Goal: Task Accomplishment & Management: Manage account settings

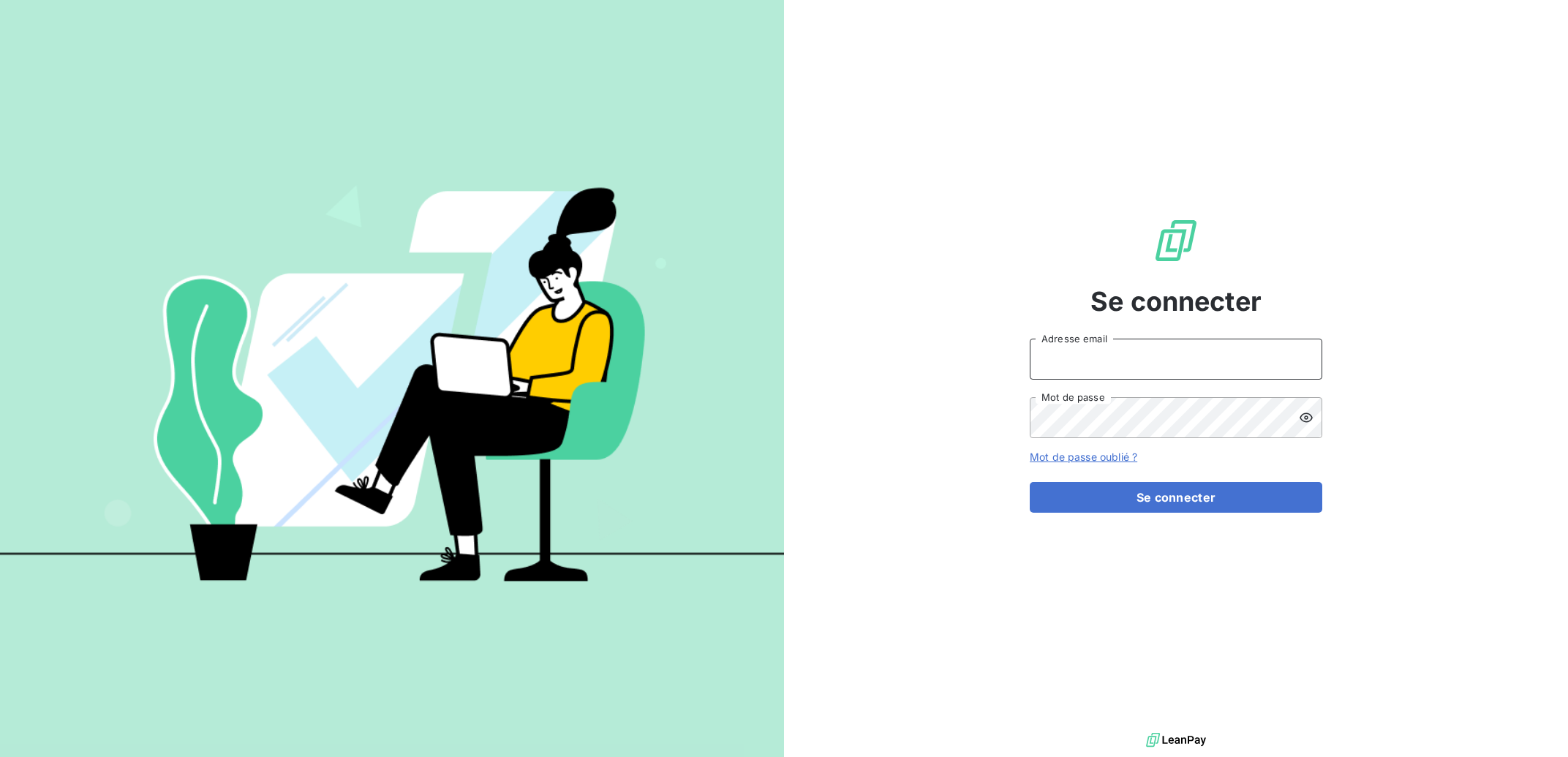
click at [1118, 369] on input "Adresse email" at bounding box center [1176, 360] width 292 height 41
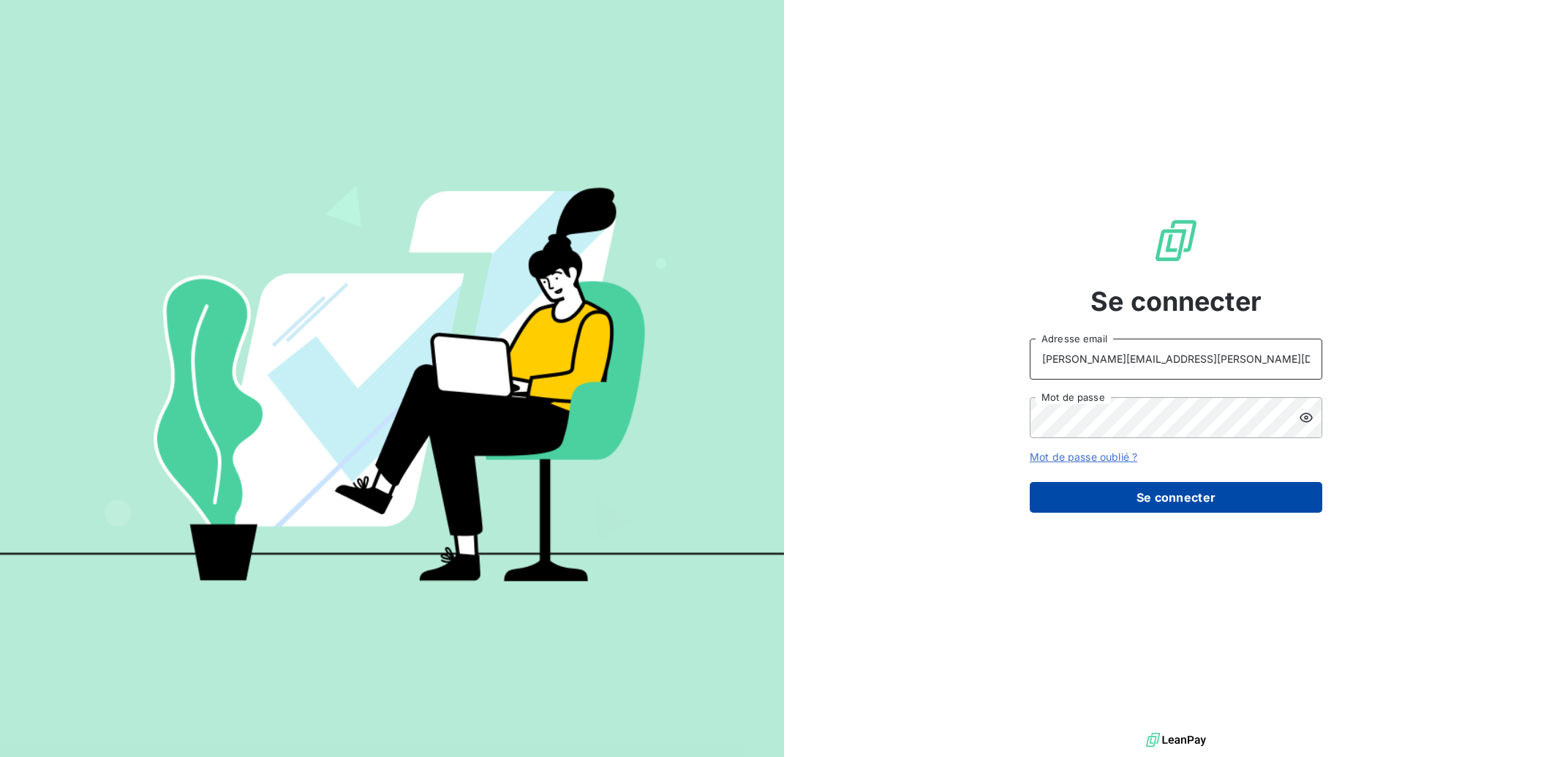
type input "[PERSON_NAME][EMAIL_ADDRESS][PERSON_NAME][DOMAIN_NAME]"
click at [1101, 504] on button "Se connecter" at bounding box center [1176, 497] width 292 height 30
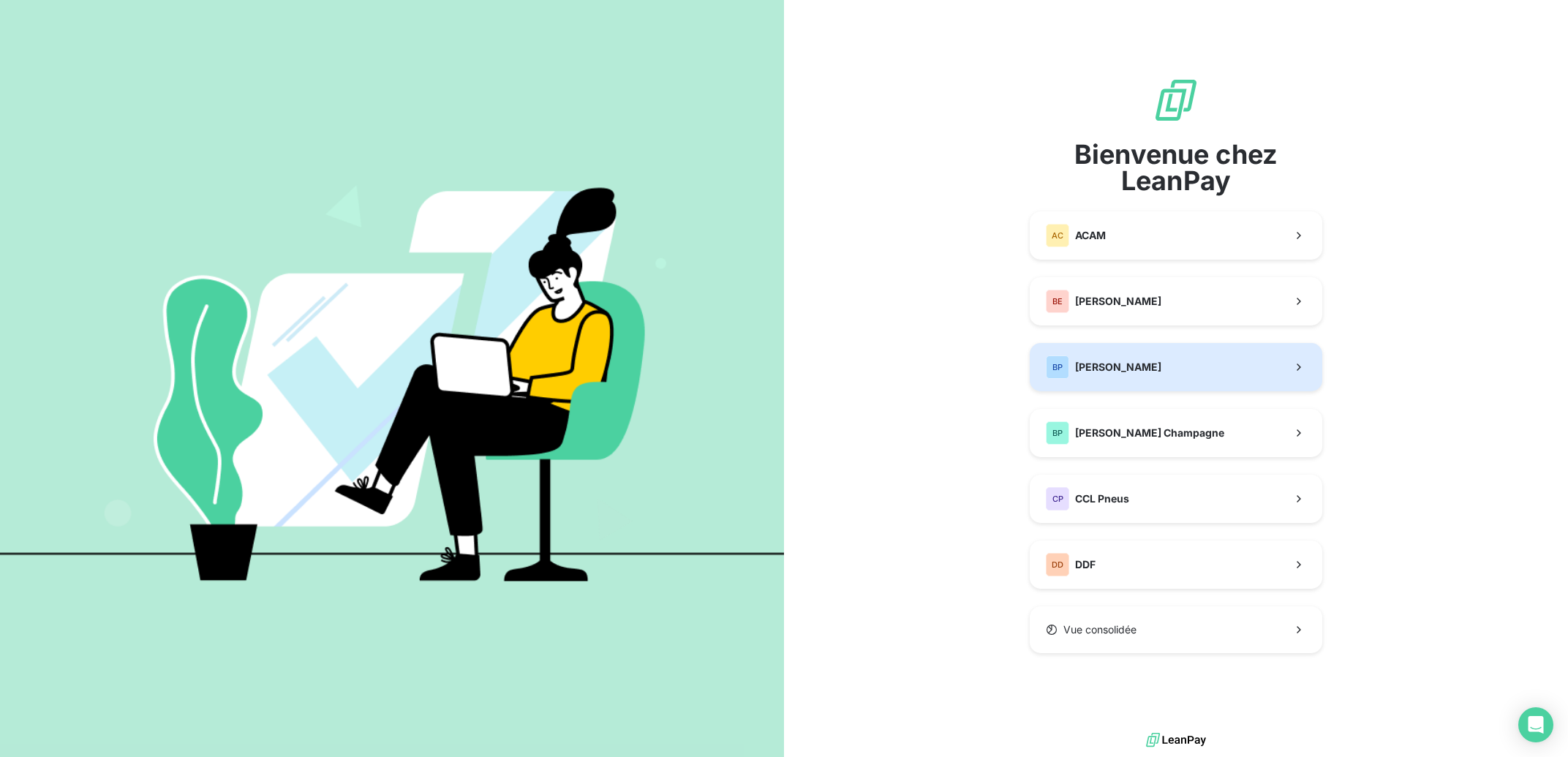
click at [1199, 366] on button "BP Bertrand Pneus" at bounding box center [1176, 367] width 292 height 48
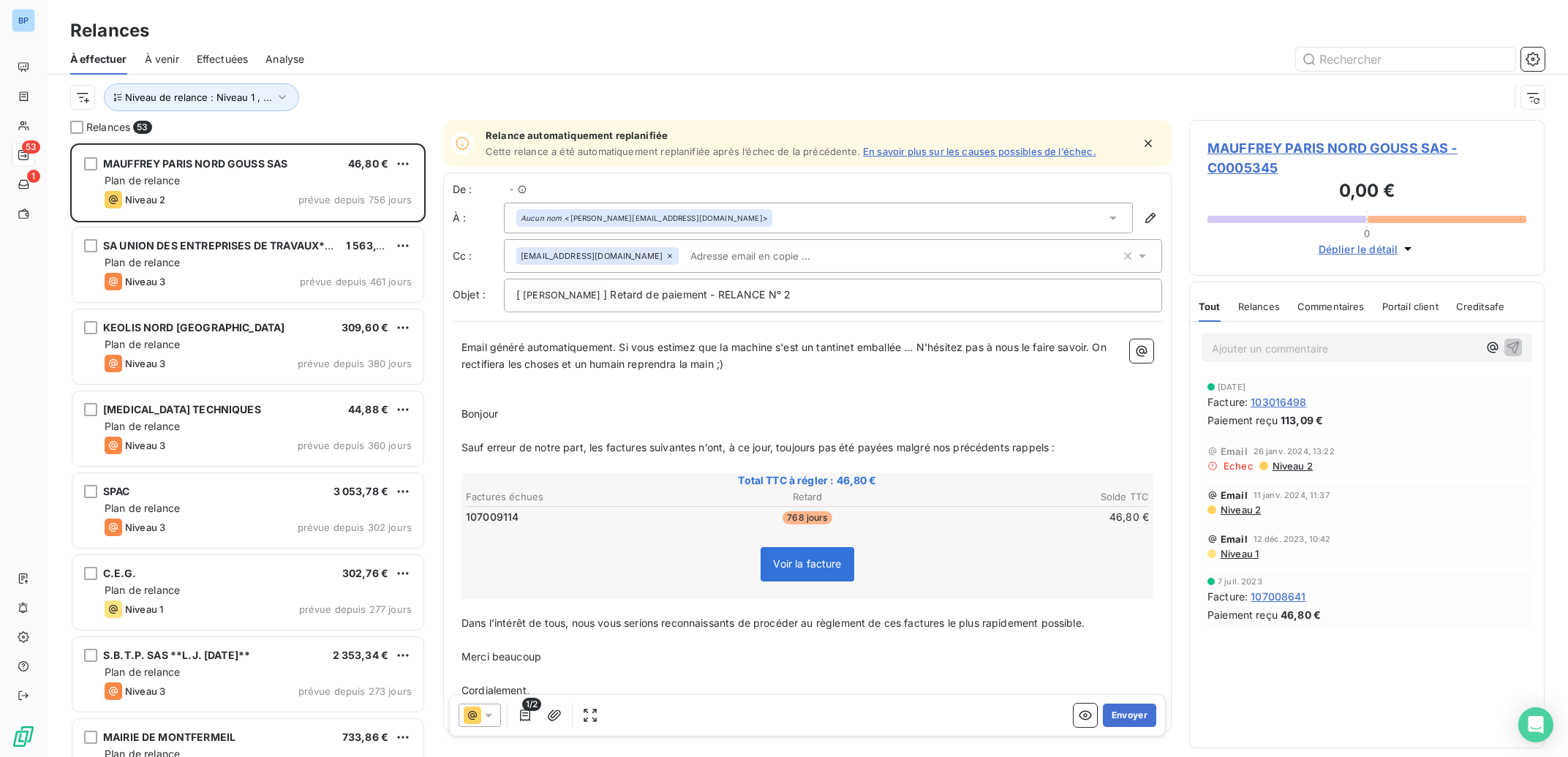
scroll to position [599, 341]
click at [1383, 53] on input "text" at bounding box center [1405, 59] width 219 height 24
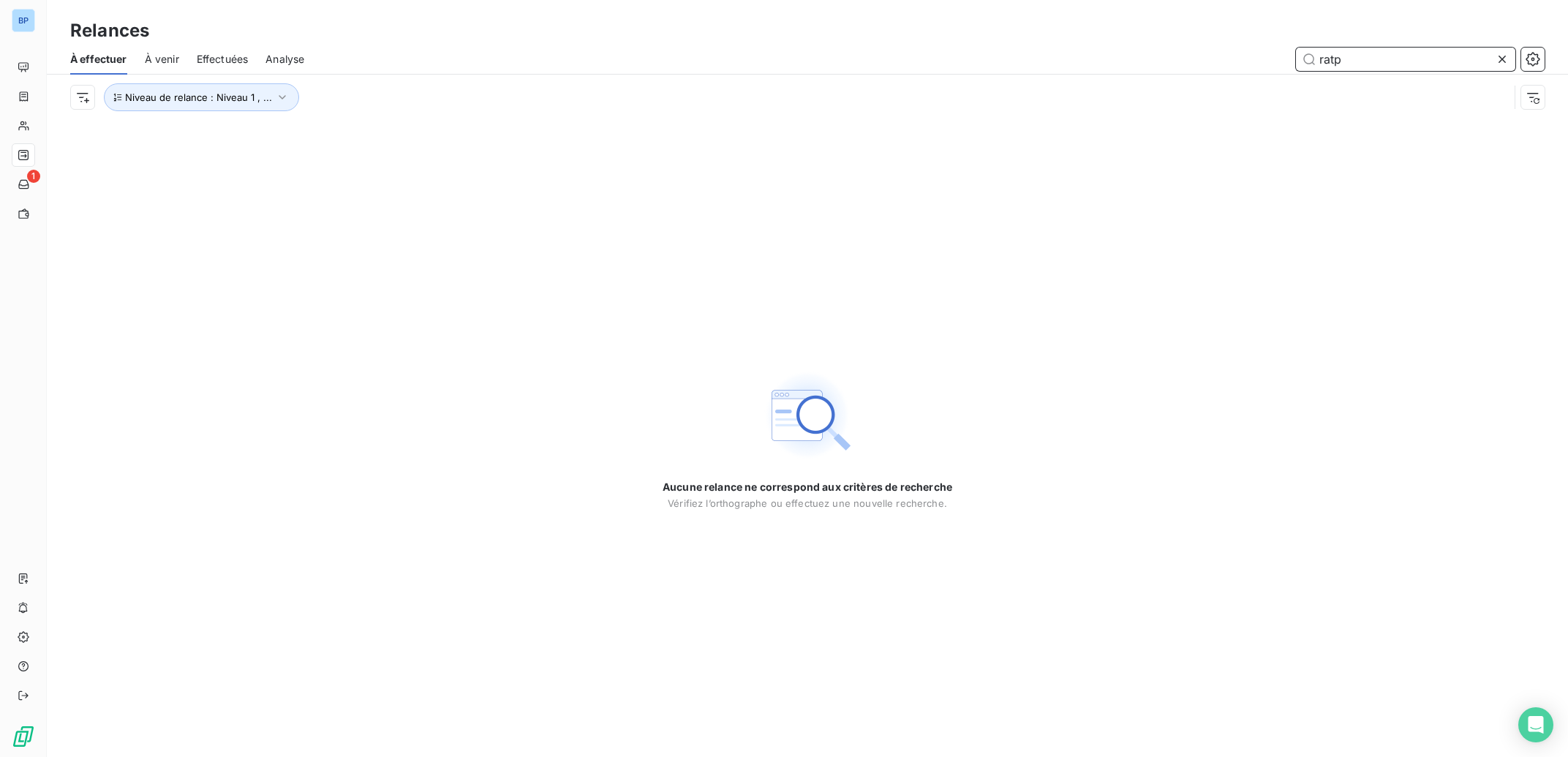
drag, startPoint x: 1359, startPoint y: 62, endPoint x: 1187, endPoint y: 62, distance: 172.0
click at [1296, 62] on input "ratp" at bounding box center [1405, 59] width 219 height 24
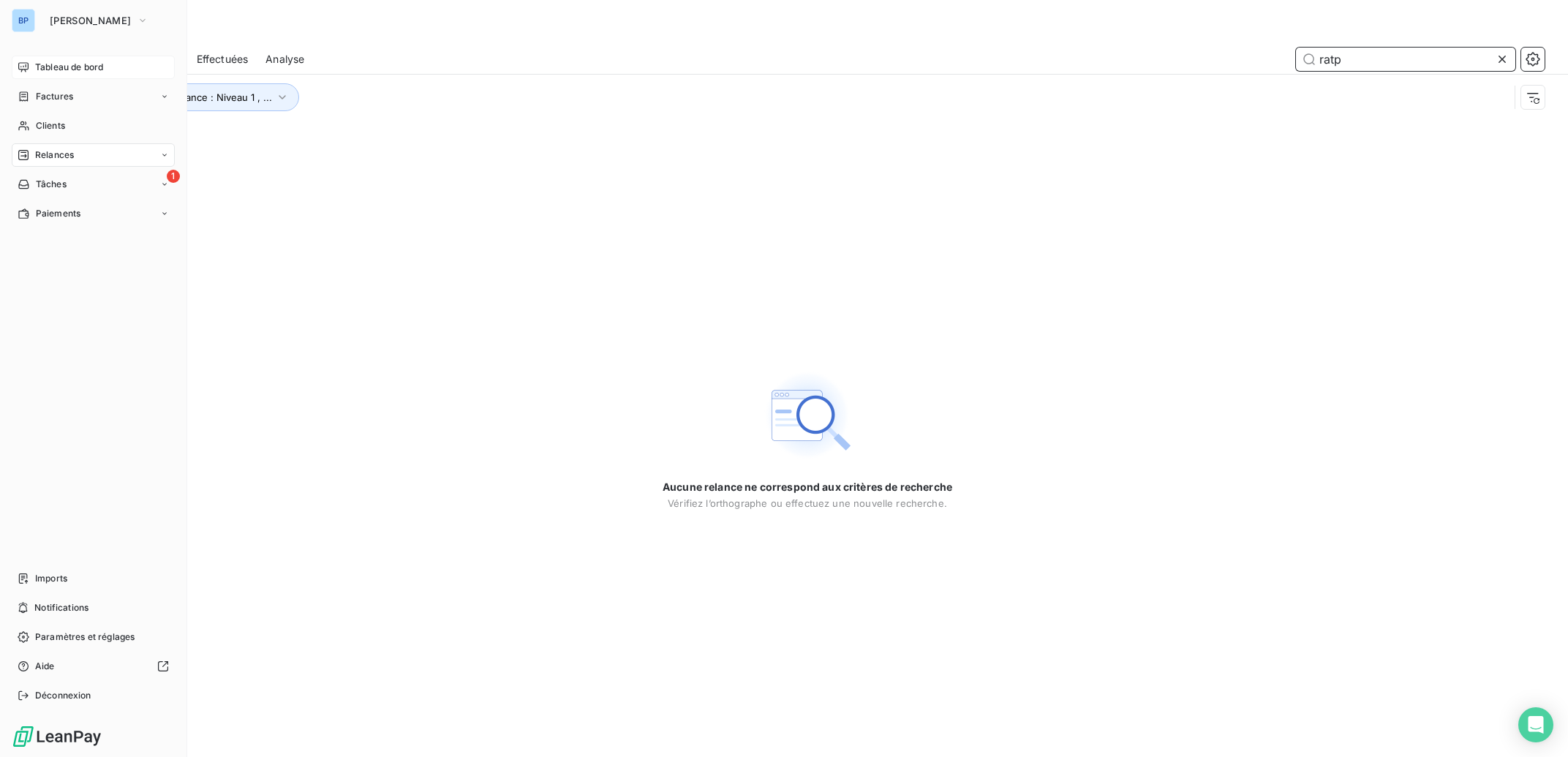
type input "ratp"
click at [64, 64] on span "Tableau de bord" at bounding box center [69, 67] width 68 height 13
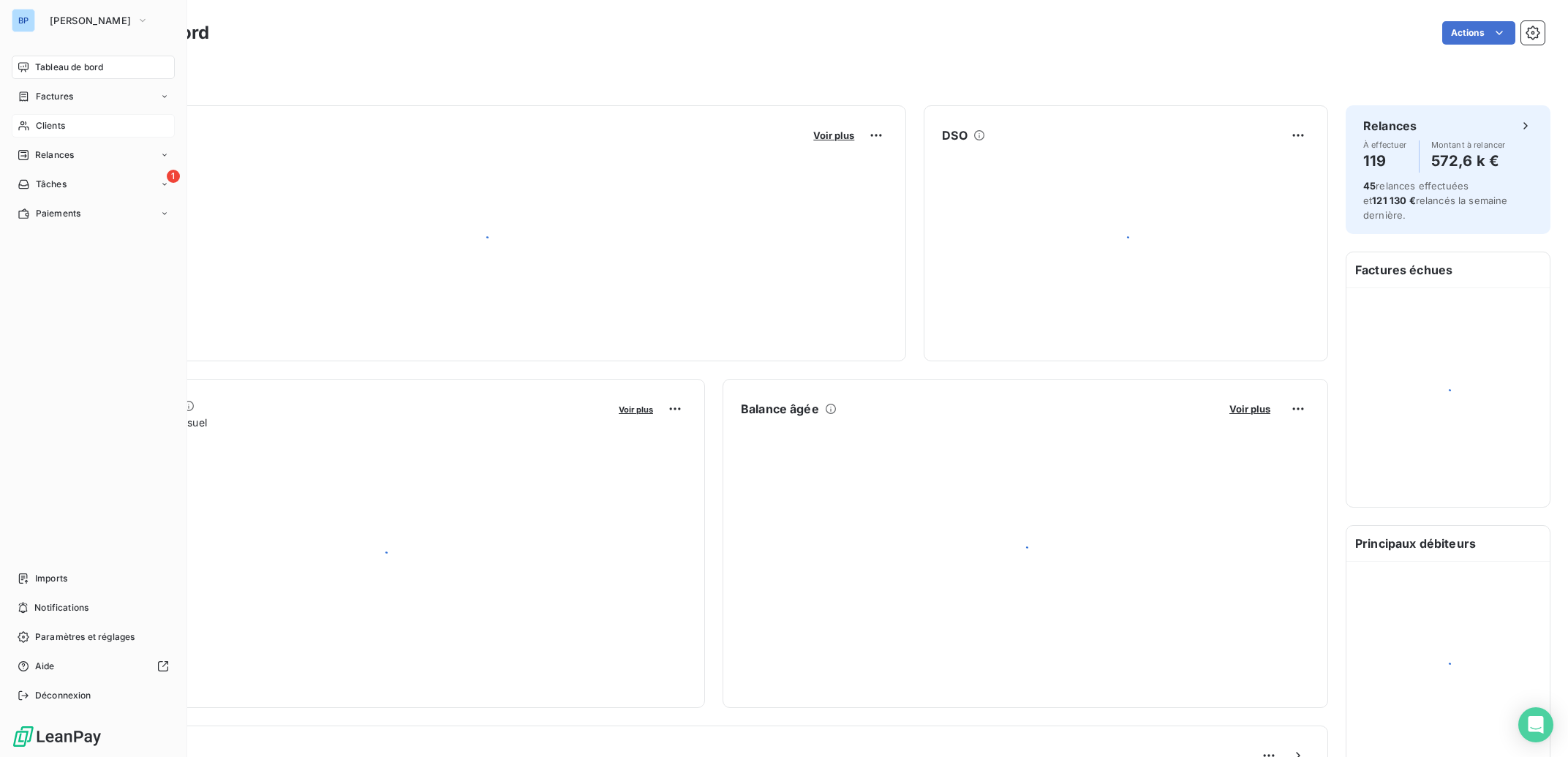
click at [57, 126] on span "Clients" at bounding box center [51, 126] width 30 height 13
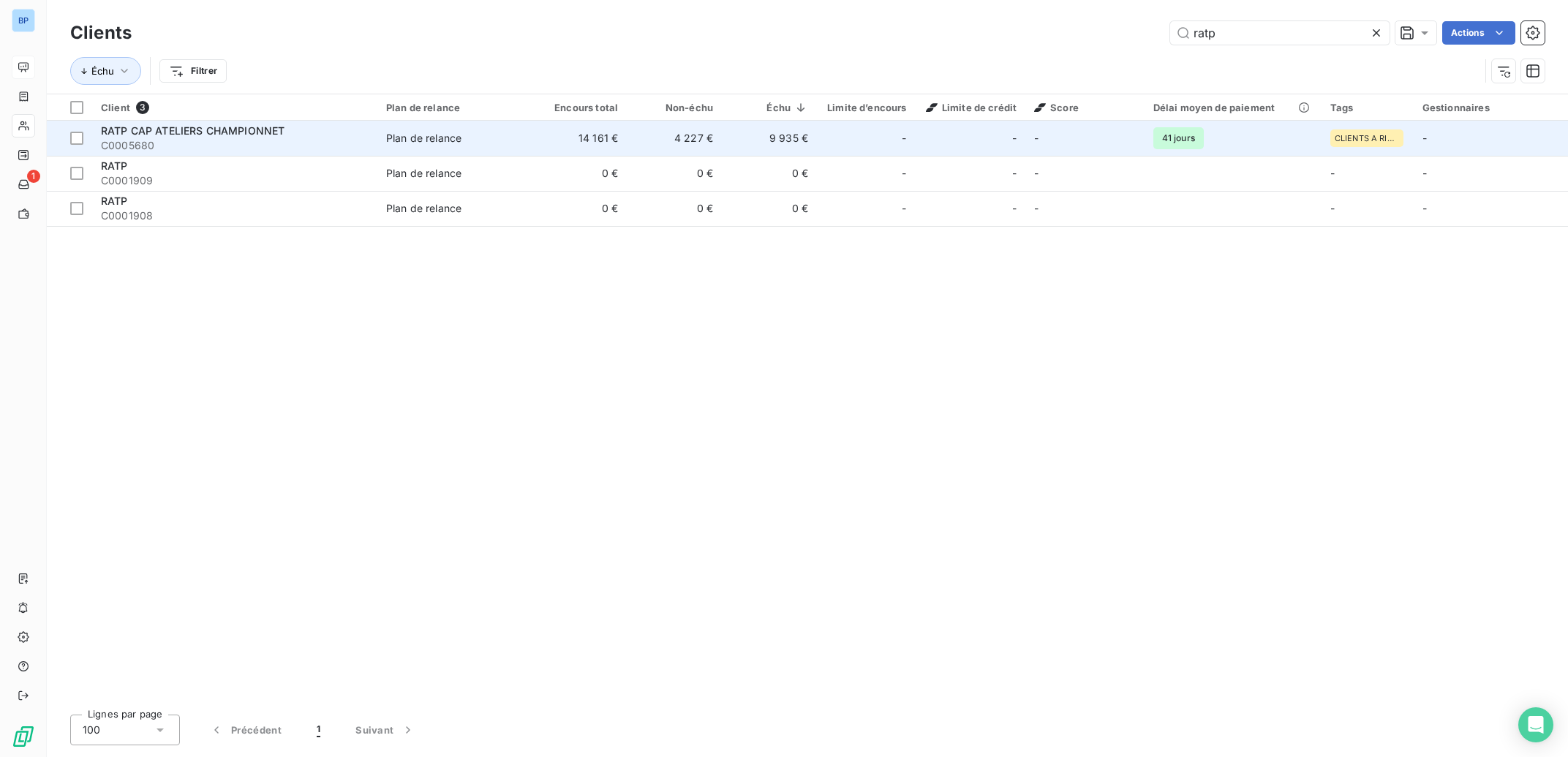
type input "ratp"
click at [169, 135] on span "RATP CAP ATELIERS CHAMPIONNET" at bounding box center [193, 131] width 184 height 12
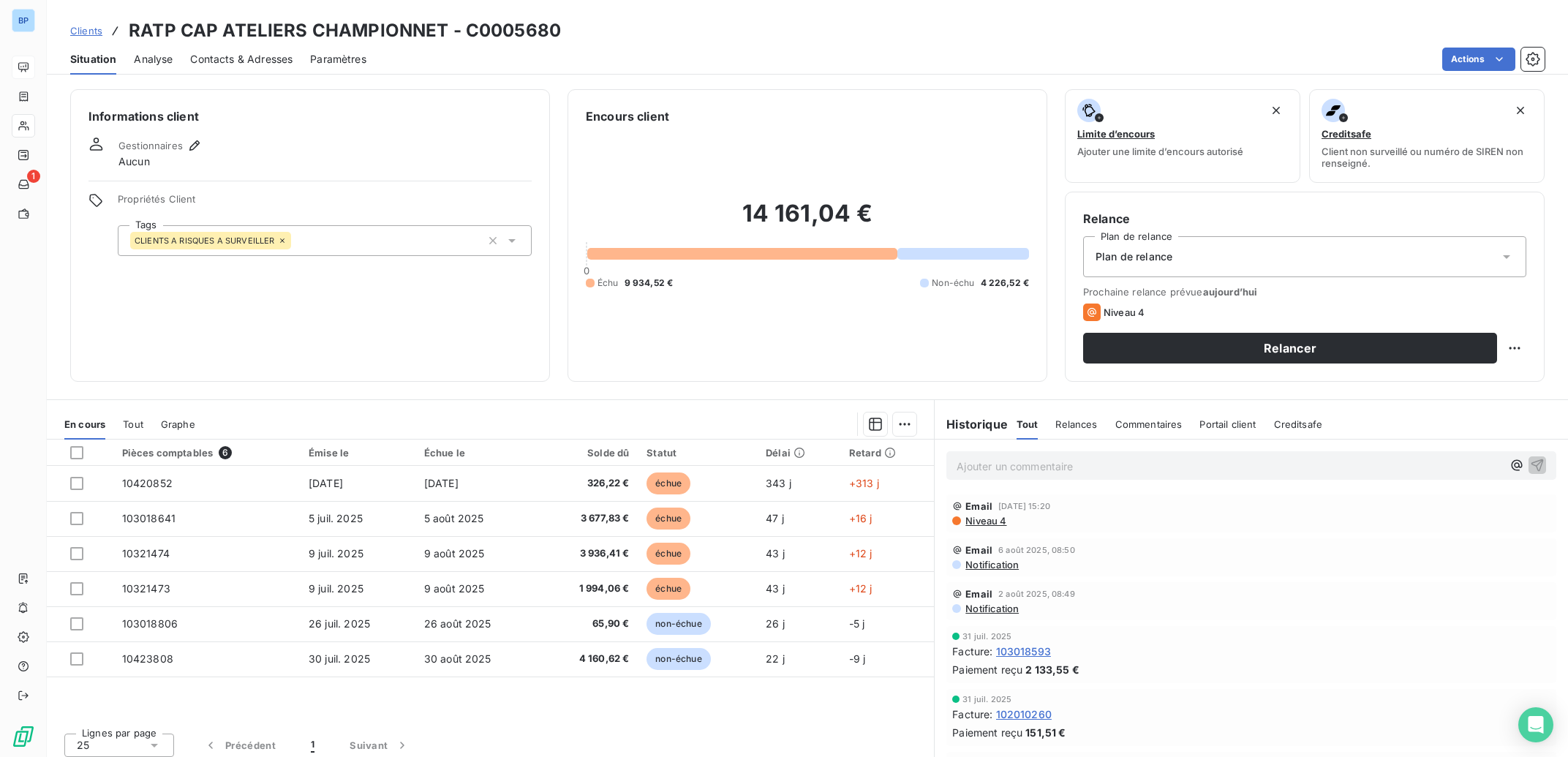
click at [1008, 474] on p "Ajouter un commentaire ﻿" at bounding box center [1229, 466] width 546 height 18
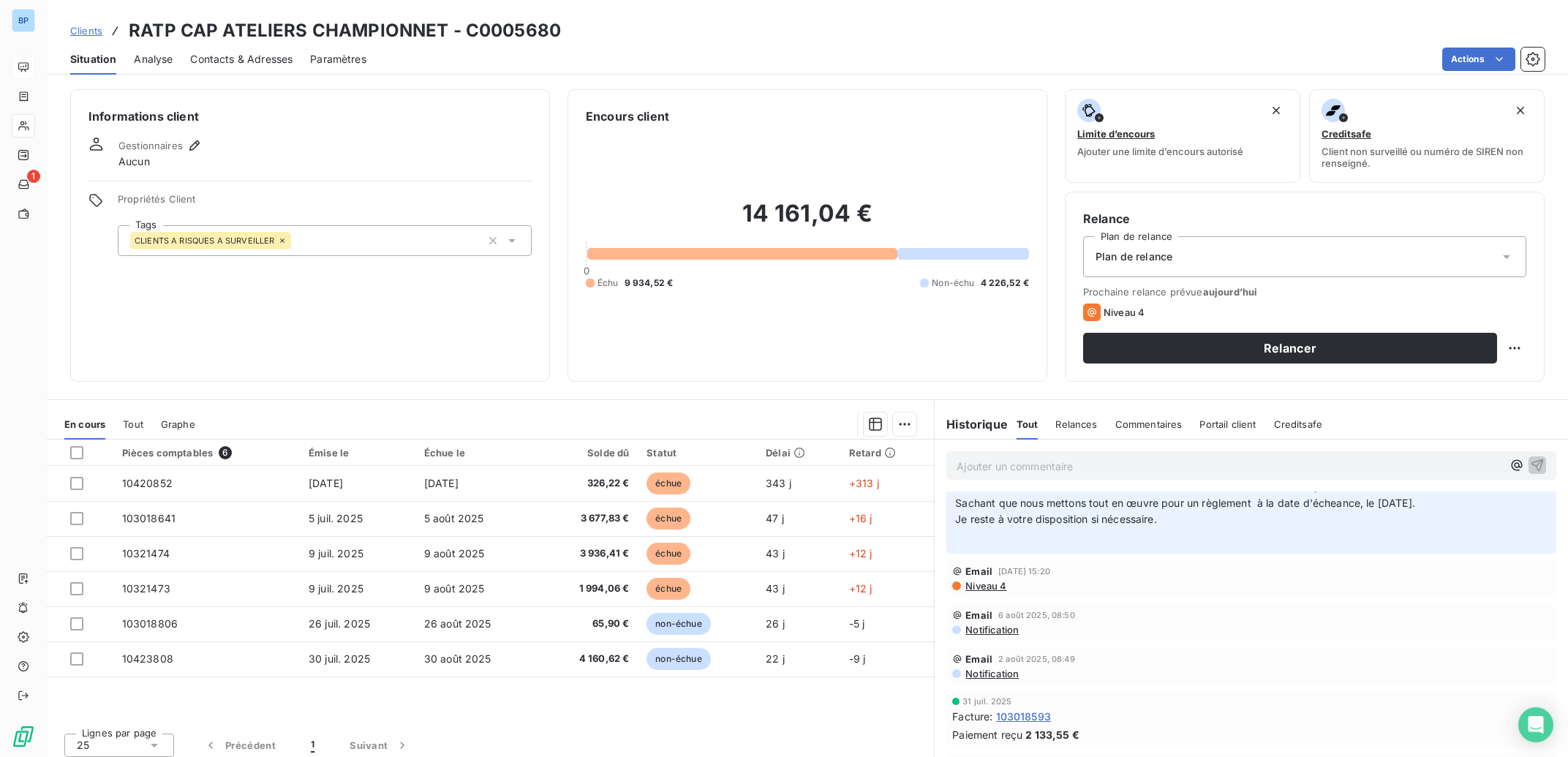
scroll to position [220, 0]
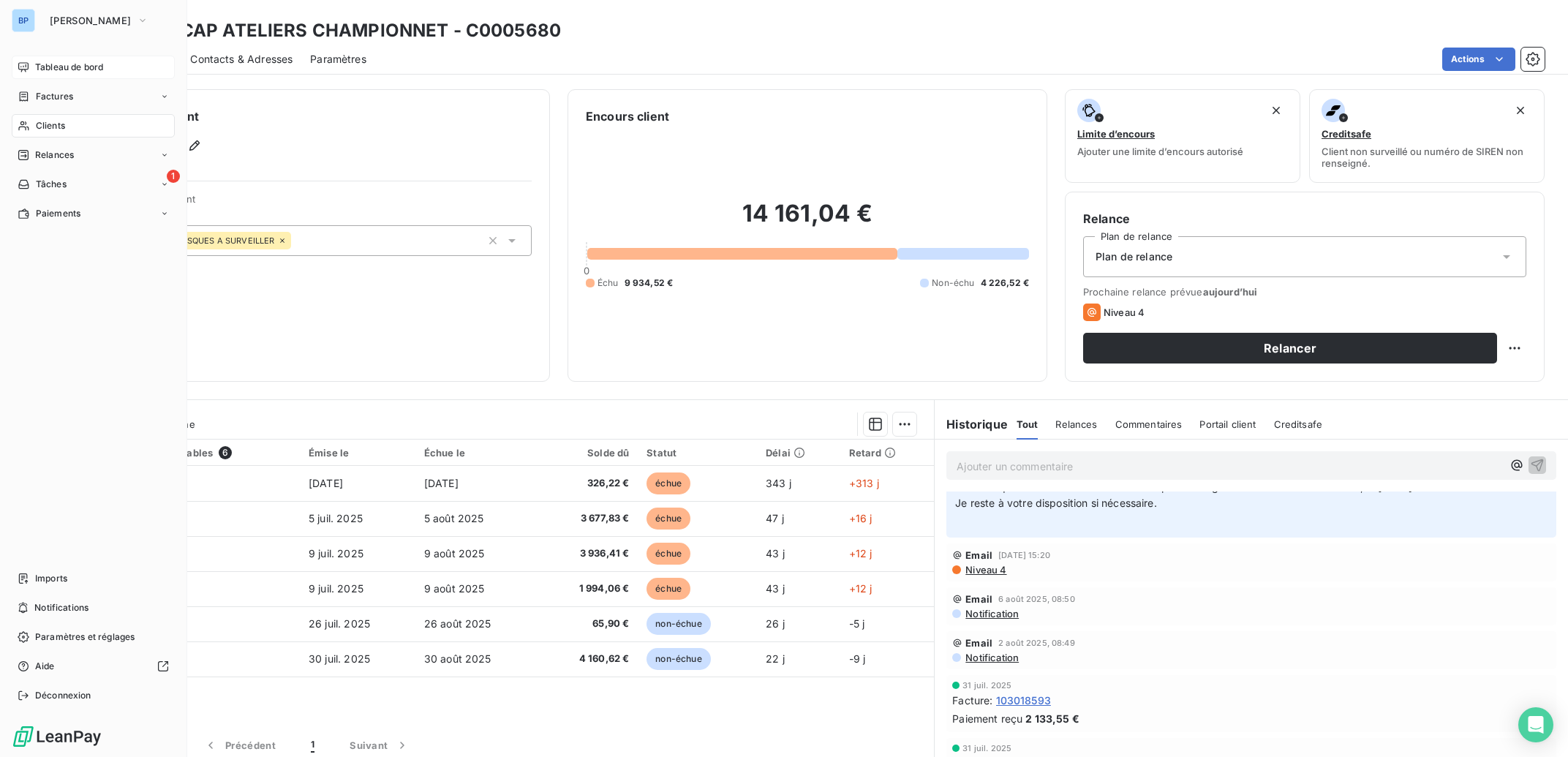
click at [52, 129] on span "Clients" at bounding box center [51, 126] width 30 height 13
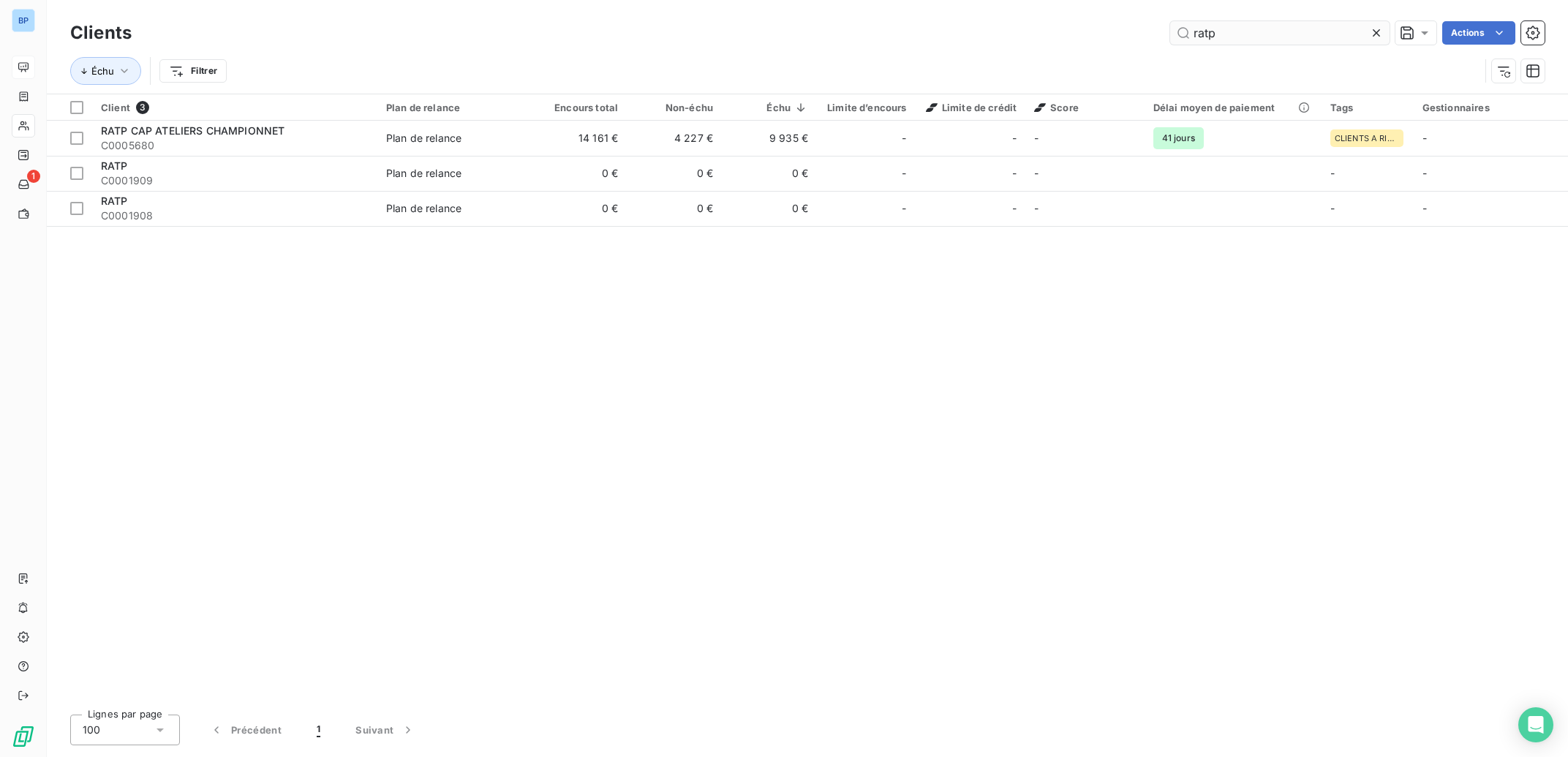
drag, startPoint x: 1232, startPoint y: 32, endPoint x: 1139, endPoint y: 35, distance: 93.0
click at [1170, 35] on input "ratp" at bounding box center [1279, 33] width 219 height 24
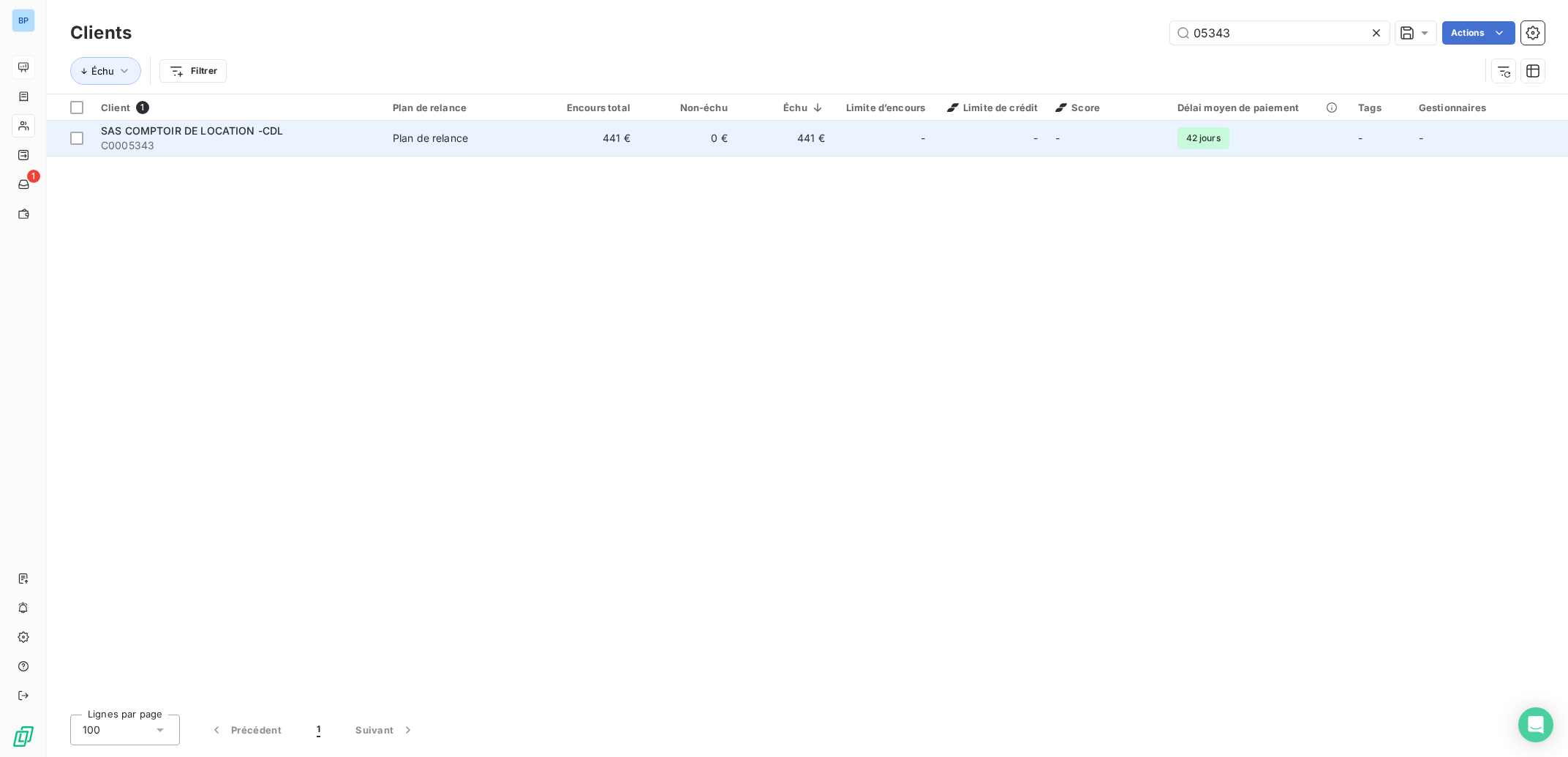
type input "05343"
click at [824, 145] on td "441 €" at bounding box center [784, 138] width 98 height 35
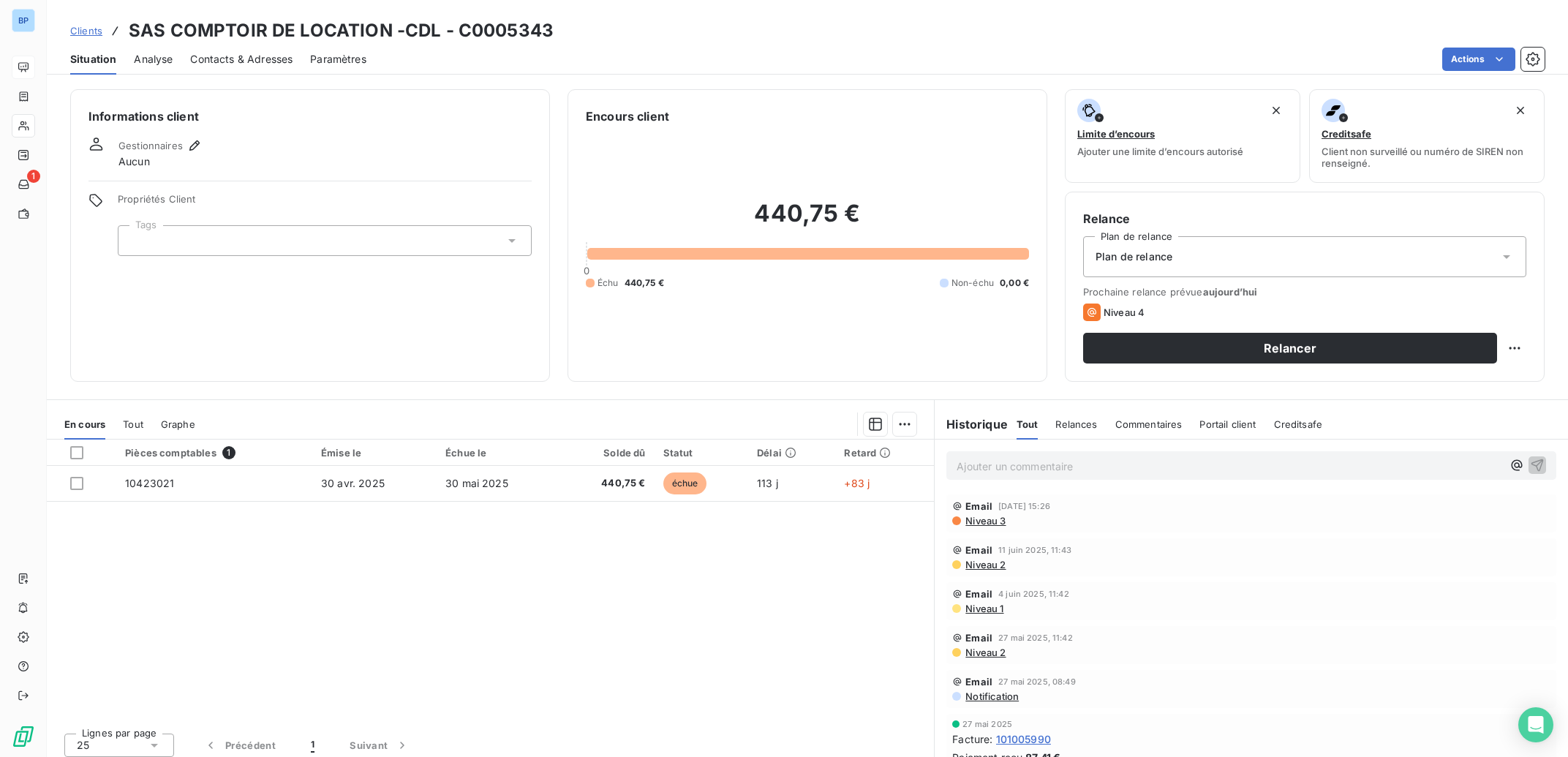
click at [978, 523] on span "Niveau 3" at bounding box center [985, 521] width 42 height 11
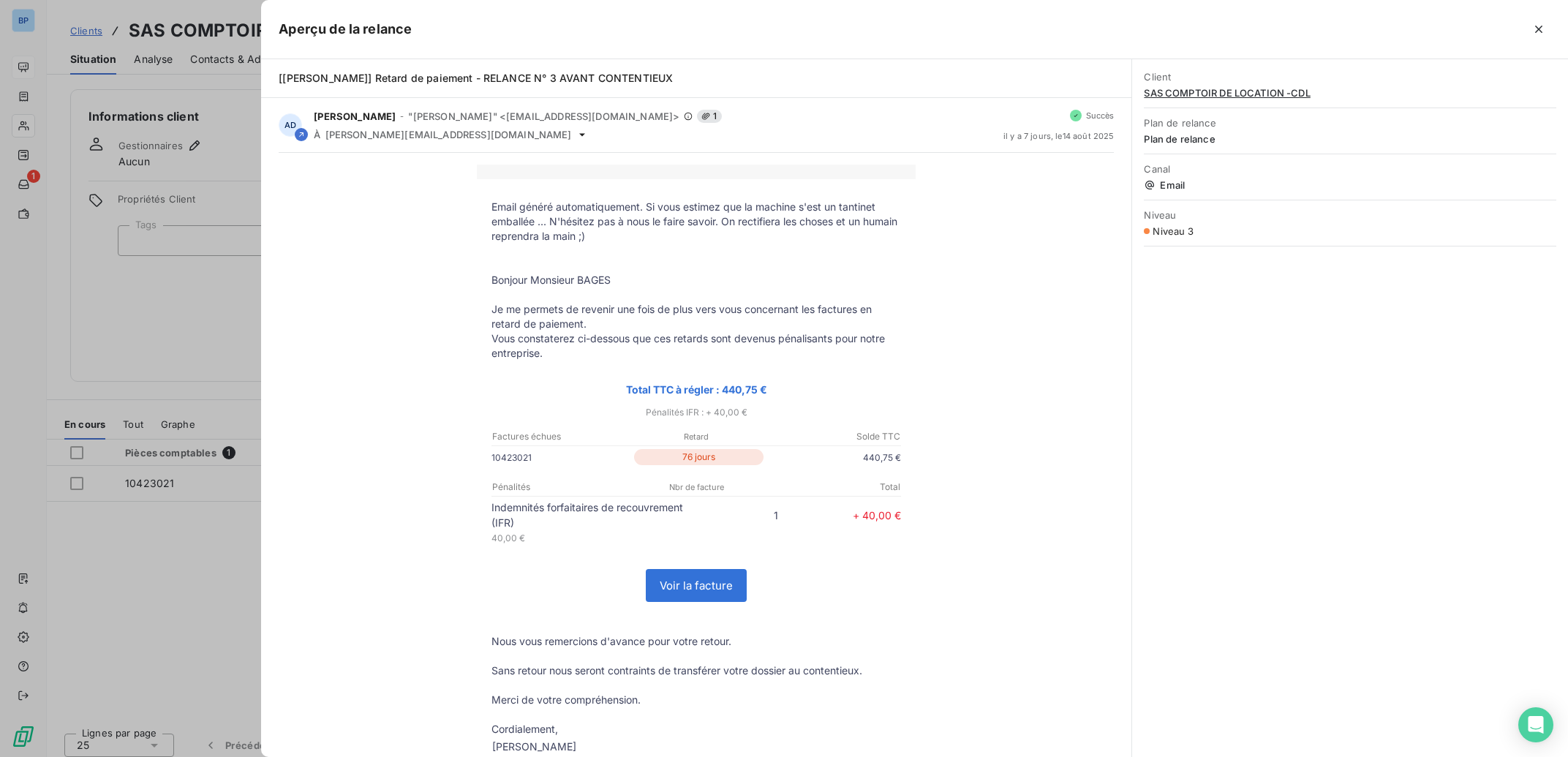
click at [148, 310] on div at bounding box center [784, 378] width 1568 height 757
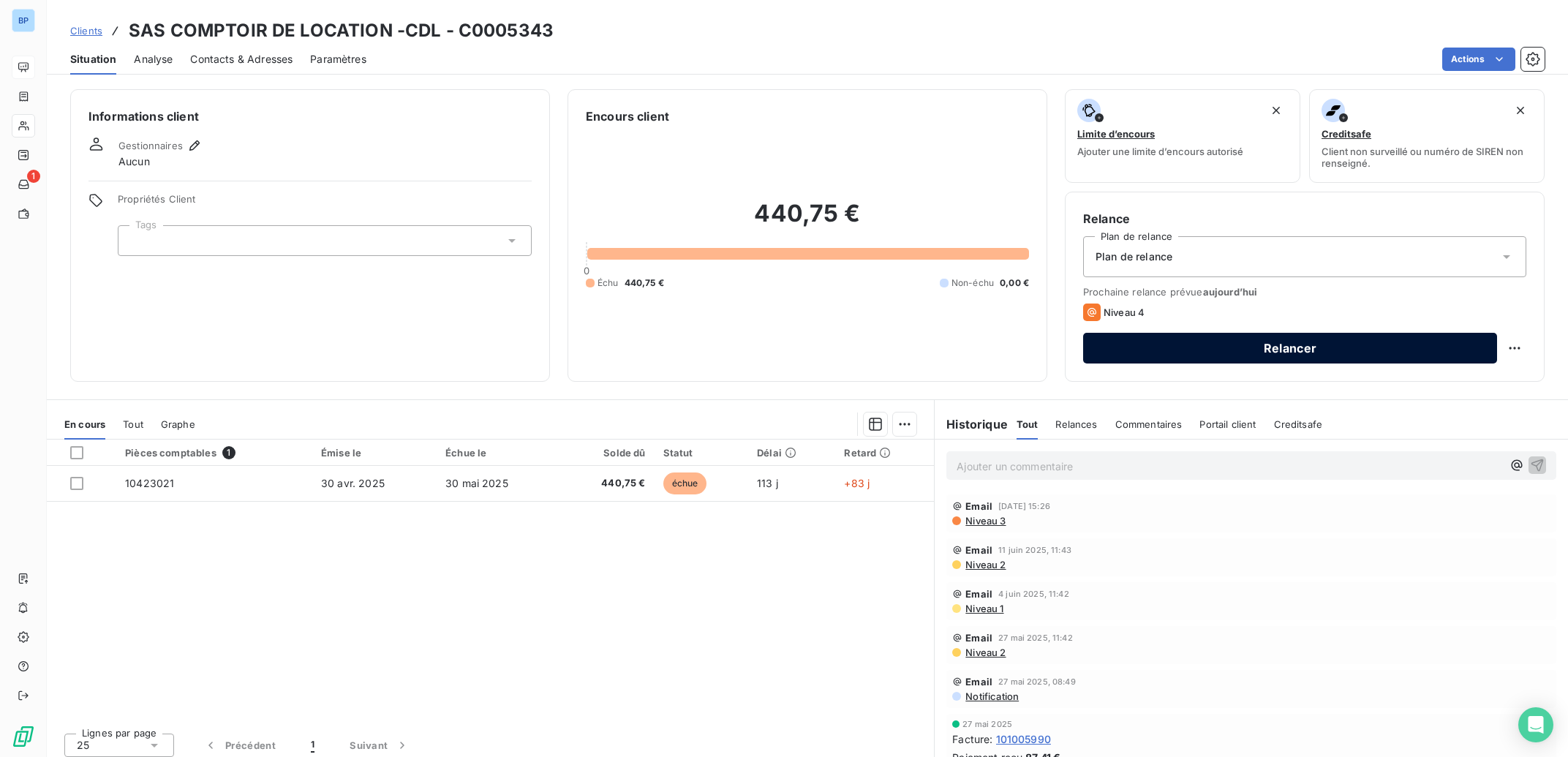
click at [1160, 346] on button "Relancer" at bounding box center [1290, 348] width 414 height 30
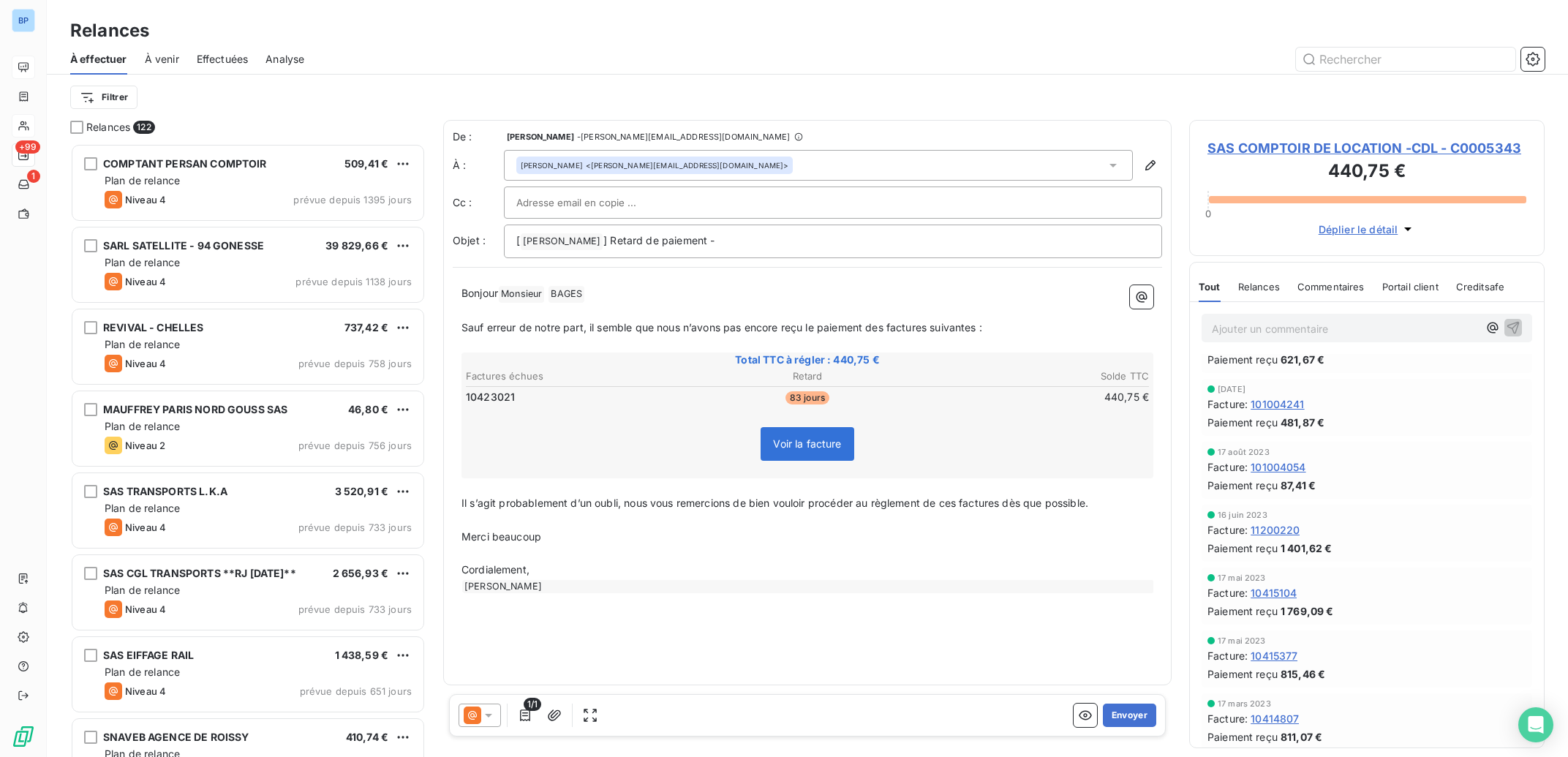
scroll to position [890, 0]
click at [1026, 117] on div "Filtrer" at bounding box center [807, 97] width 1474 height 45
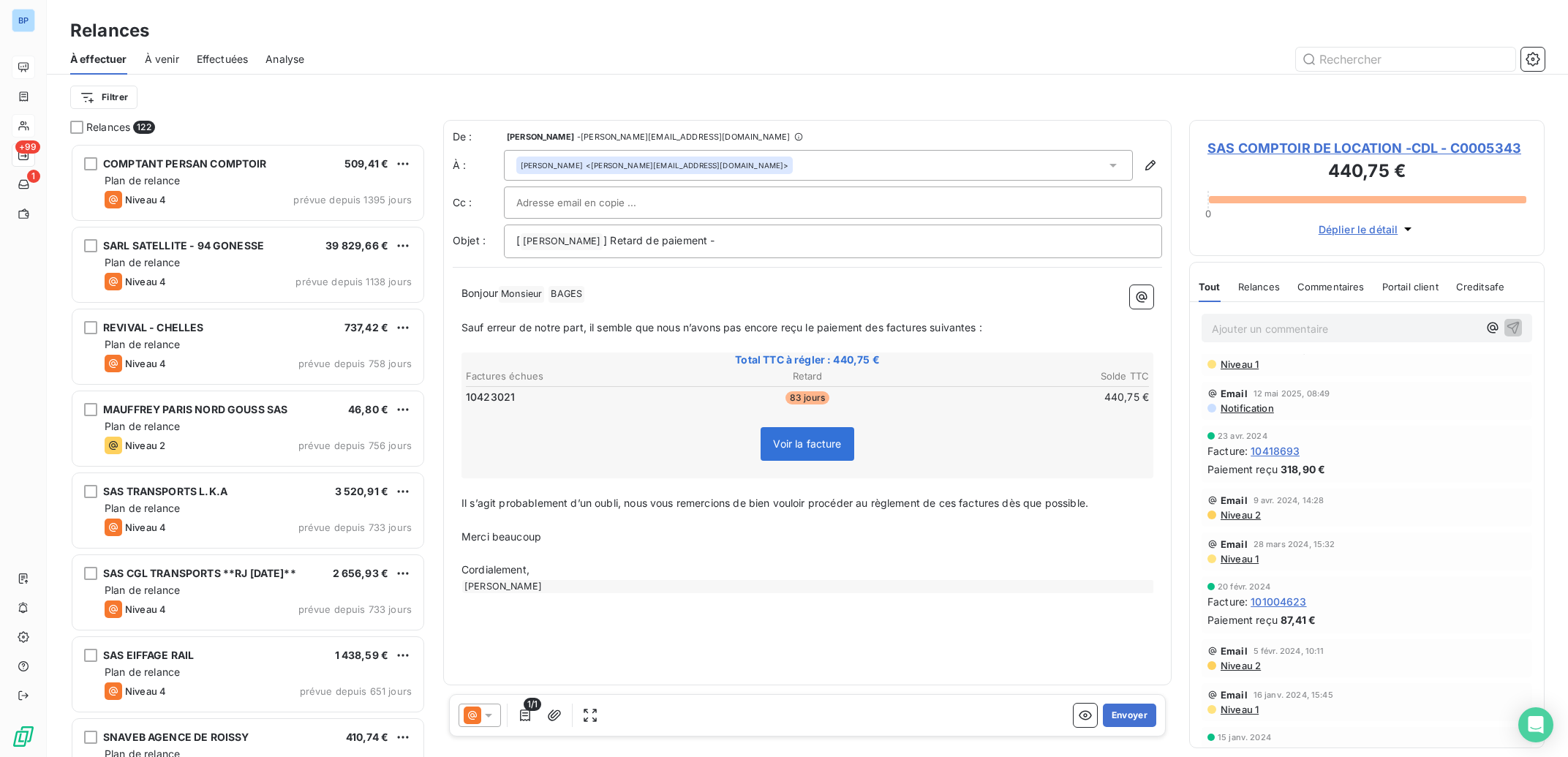
scroll to position [0, 0]
